Goal: Task Accomplishment & Management: Complete application form

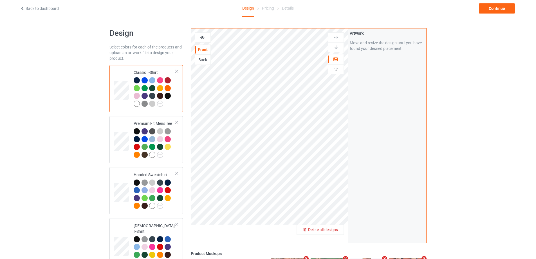
click at [337, 230] on span "Delete all designs" at bounding box center [323, 229] width 30 height 5
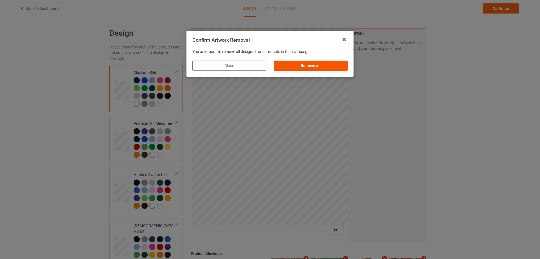
click at [326, 63] on div "Remove all" at bounding box center [311, 65] width 74 height 10
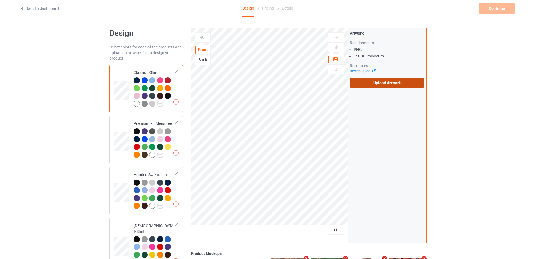
click at [403, 80] on label "Upload Artwork" at bounding box center [387, 83] width 75 height 10
click at [0, 0] on input "Upload Artwork" at bounding box center [0, 0] width 0 height 0
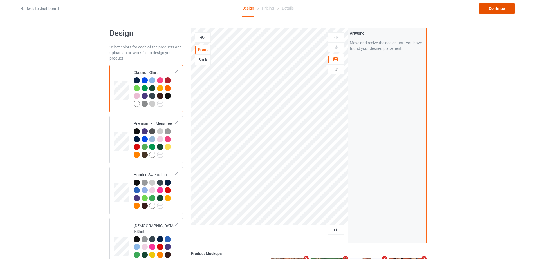
click at [490, 7] on div "Continue" at bounding box center [497, 8] width 36 height 10
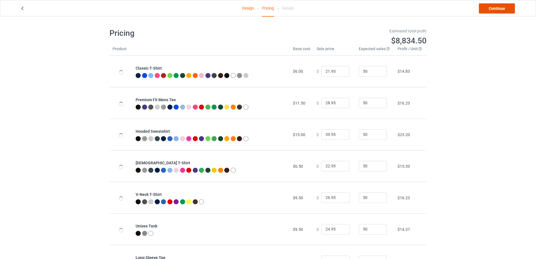
click at [490, 8] on link "Continue" at bounding box center [497, 8] width 36 height 10
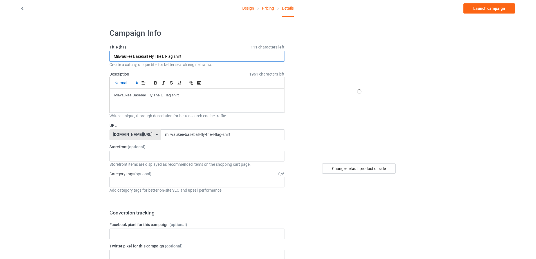
paste input "job's not finished"
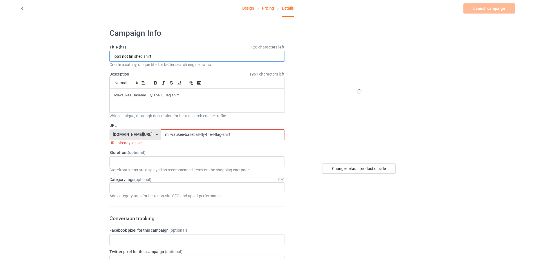
type input "job's not finished shirt"
drag, startPoint x: 193, startPoint y: 97, endPoint x: 44, endPoint y: 100, distance: 149.4
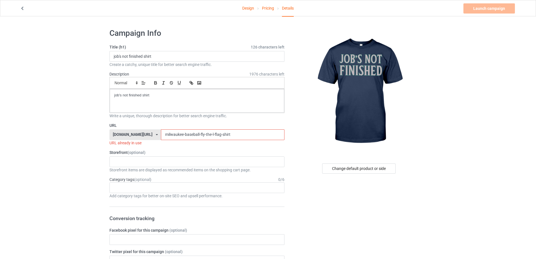
drag, startPoint x: 229, startPoint y: 137, endPoint x: 84, endPoint y: 145, distance: 145.7
paste input "jobs-not-finished"
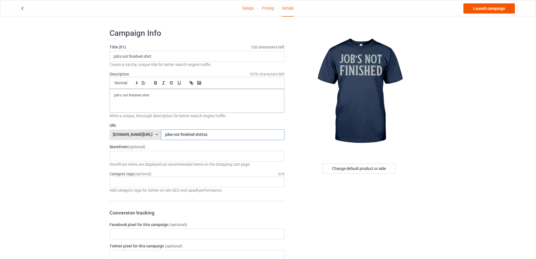
type input "jobs-not-finished-shirtss"
click at [483, 10] on link "Launch campaign" at bounding box center [488, 8] width 51 height 10
